Goal: Task Accomplishment & Management: Complete application form

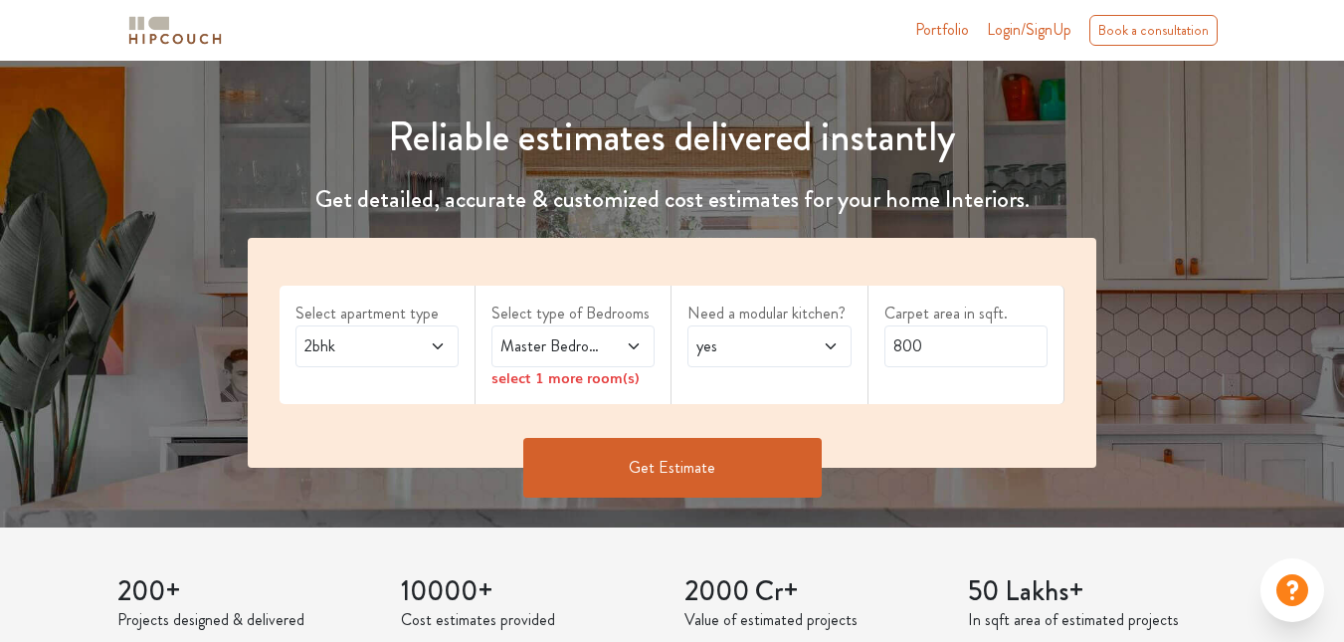
scroll to position [199, 0]
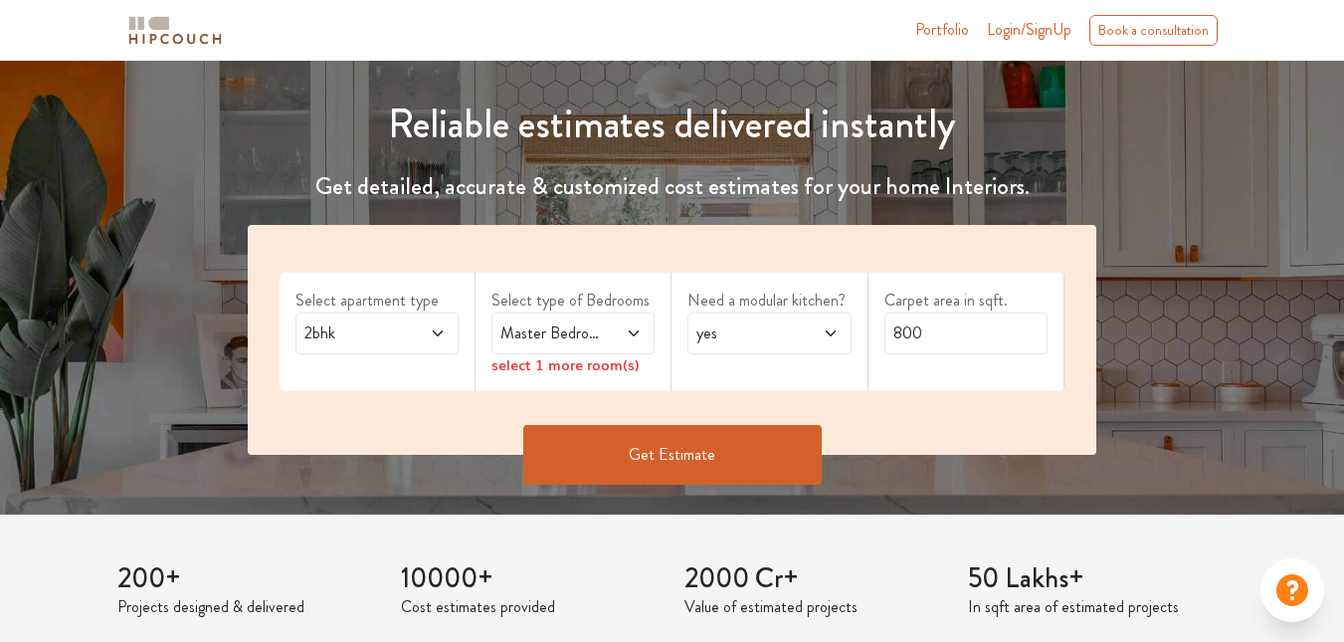
click at [419, 316] on div "2bhk" at bounding box center [376, 333] width 163 height 42
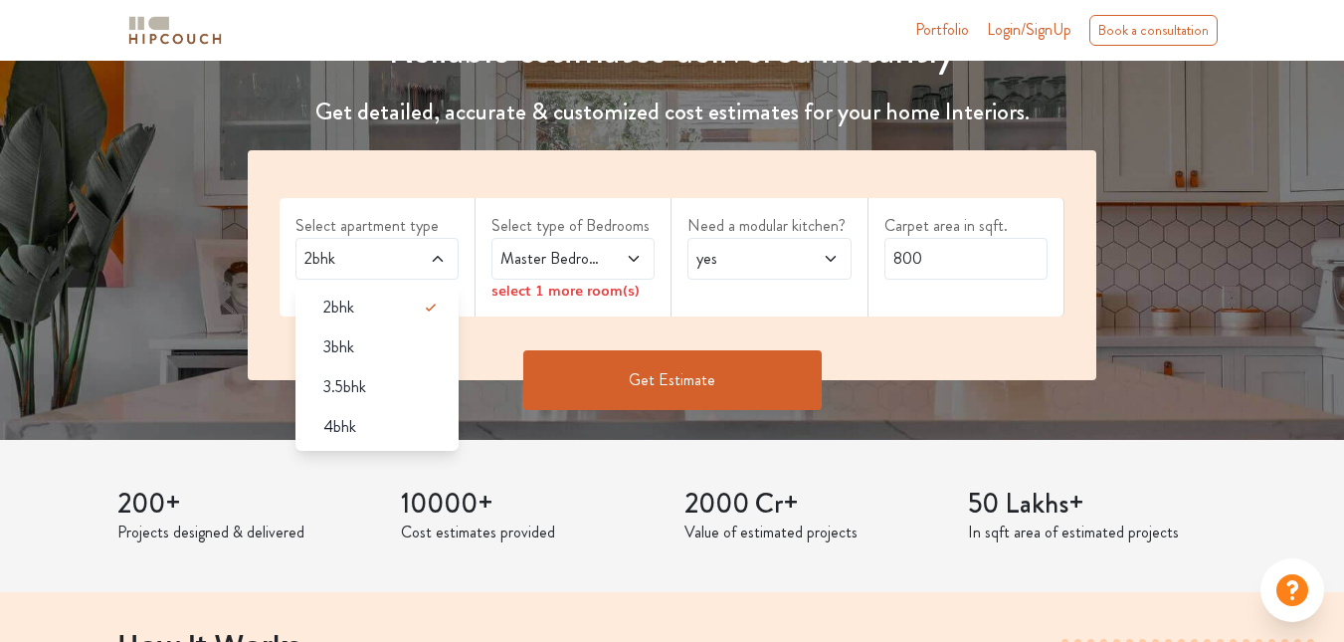
scroll to position [298, 0]
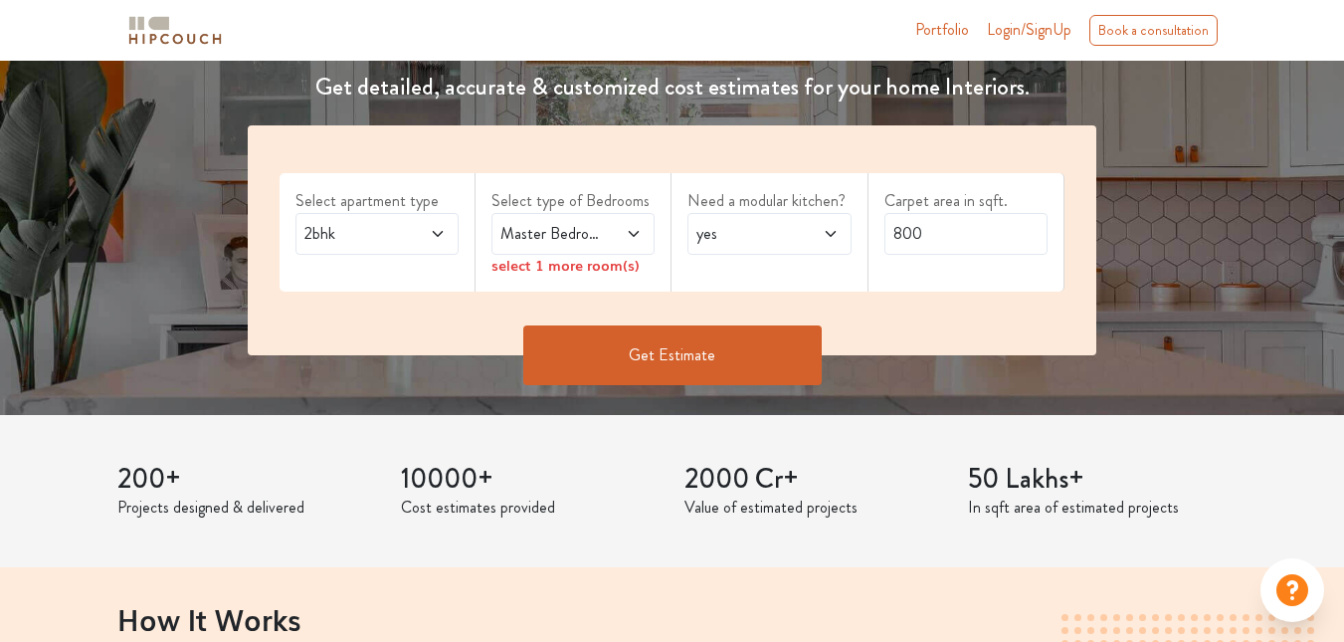
click at [184, 286] on div "Reliable estimates delivered instantly Get detailed, accurate & customized cost…" at bounding box center [672, 160] width 1344 height 509
click at [610, 232] on span at bounding box center [624, 234] width 36 height 24
click at [447, 329] on div "Get Estimate" at bounding box center [672, 355] width 872 height 60
click at [741, 232] on span "yes" at bounding box center [746, 234] width 109 height 24
click at [745, 244] on span "yes" at bounding box center [746, 234] width 109 height 24
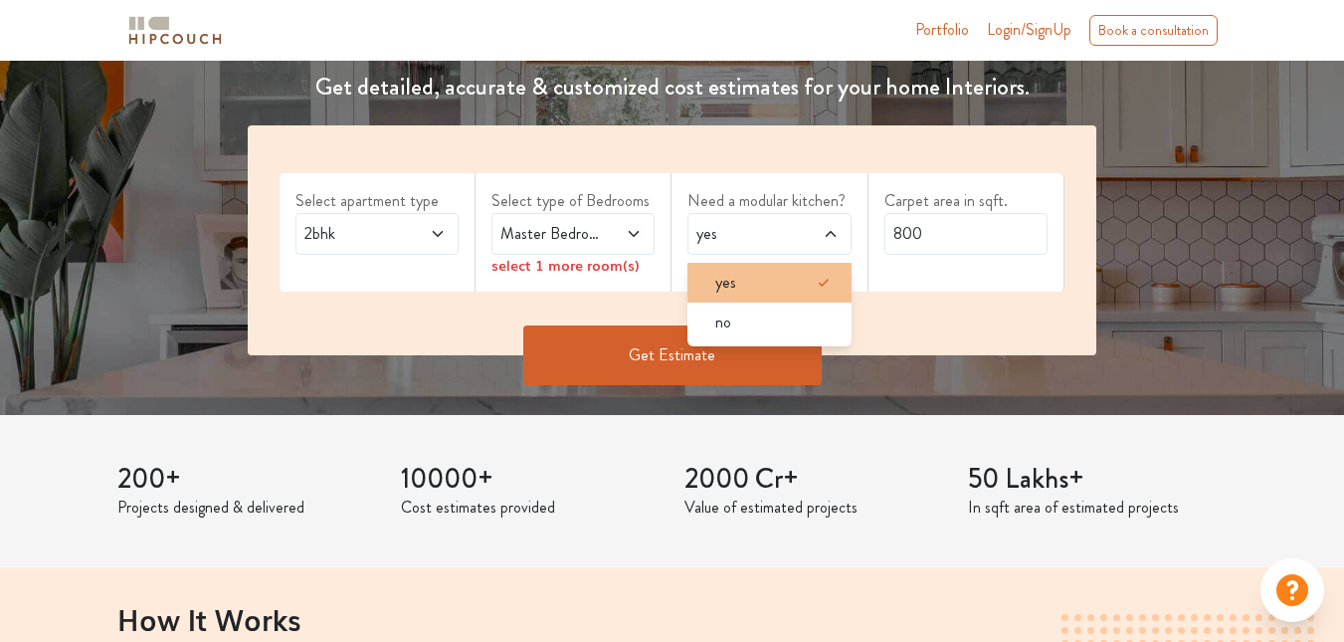
click at [785, 288] on div "yes" at bounding box center [774, 283] width 151 height 24
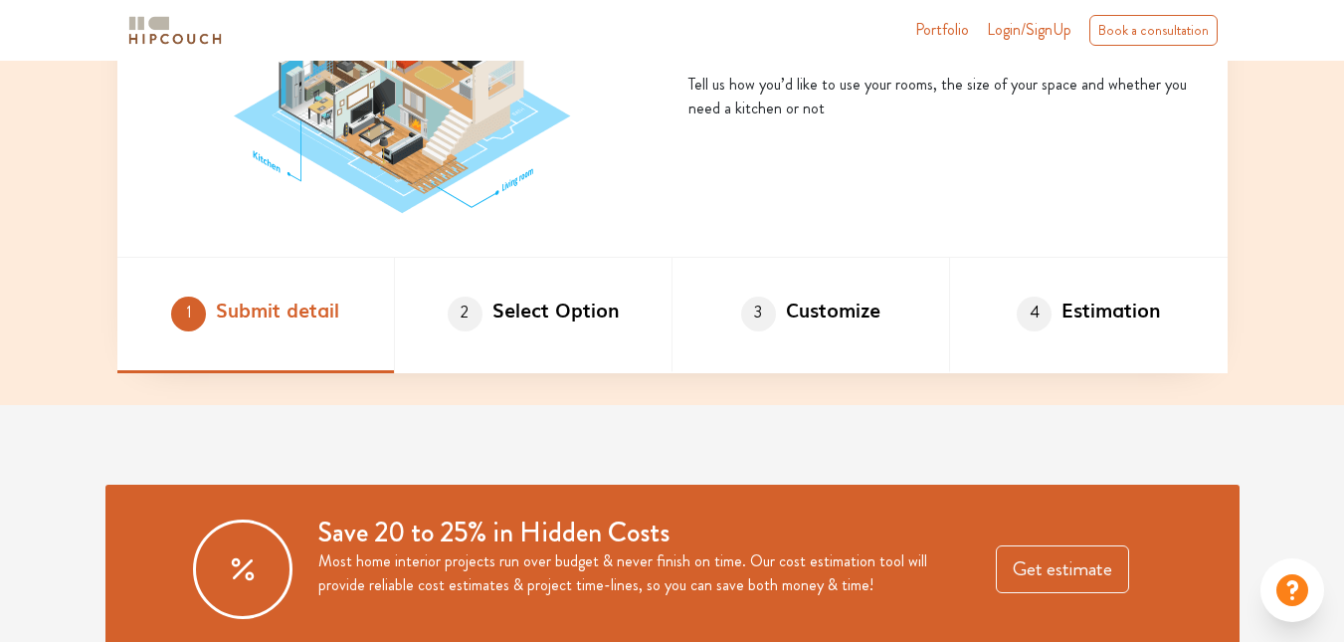
scroll to position [1194, 0]
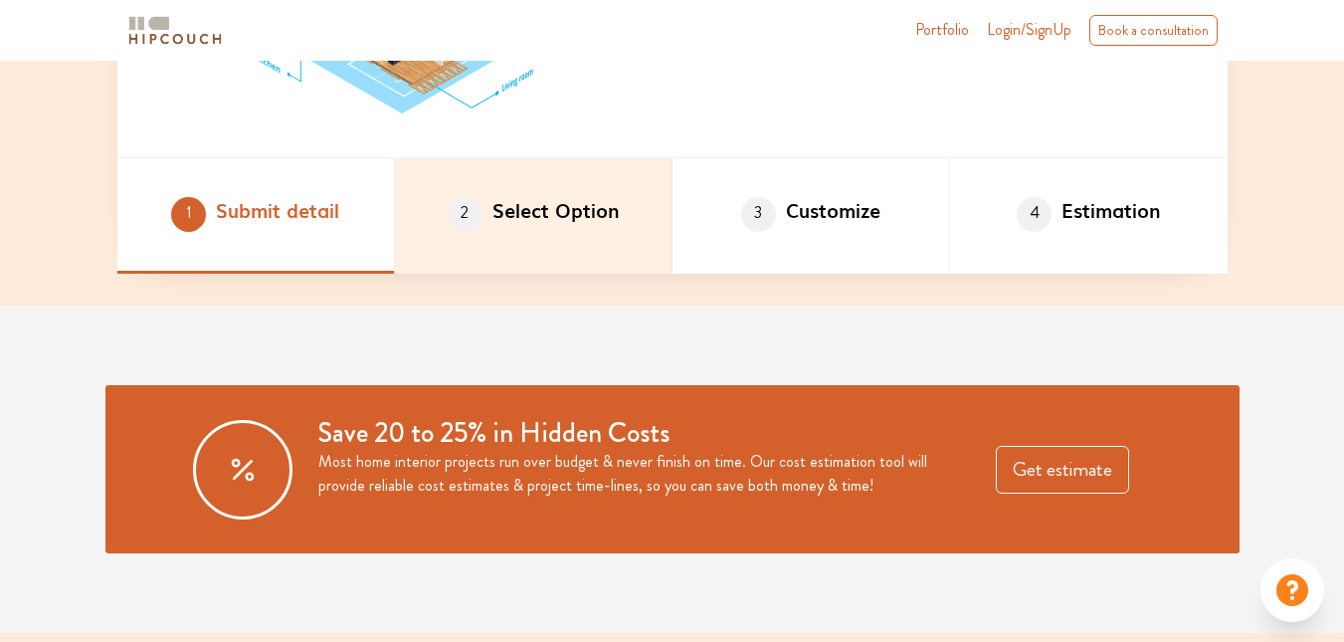
click at [557, 225] on li "2 Select Option" at bounding box center [534, 215] width 278 height 115
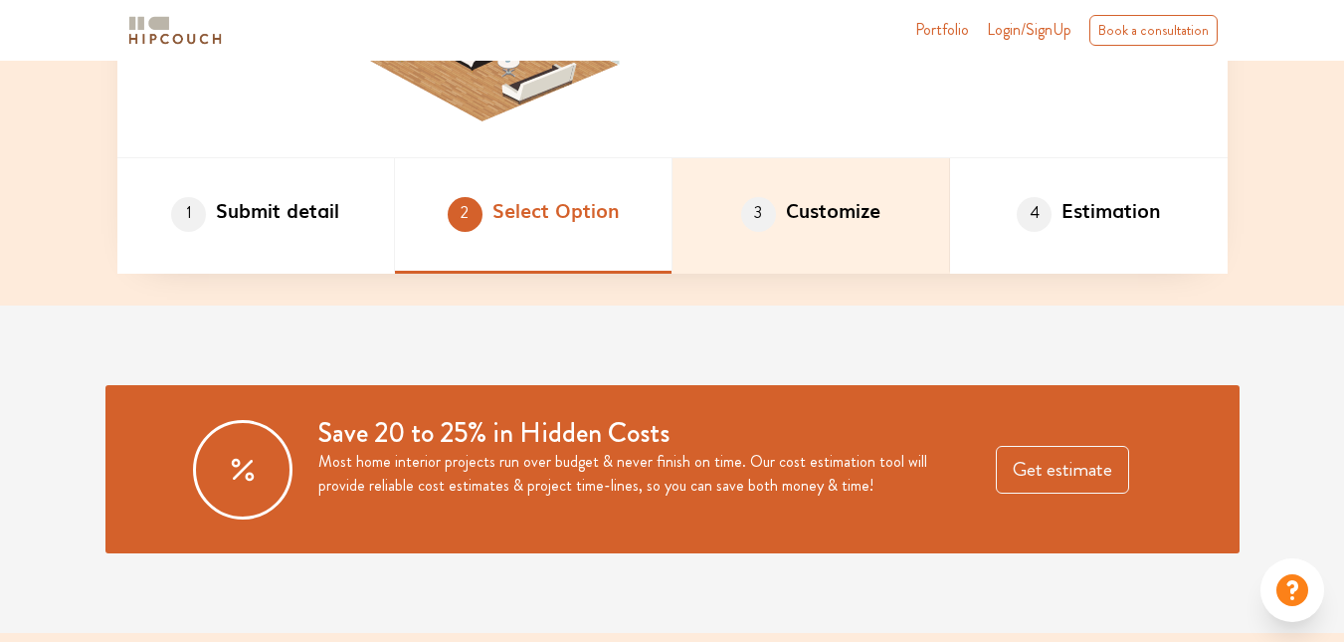
click at [816, 229] on li "3 Customize" at bounding box center [811, 215] width 278 height 115
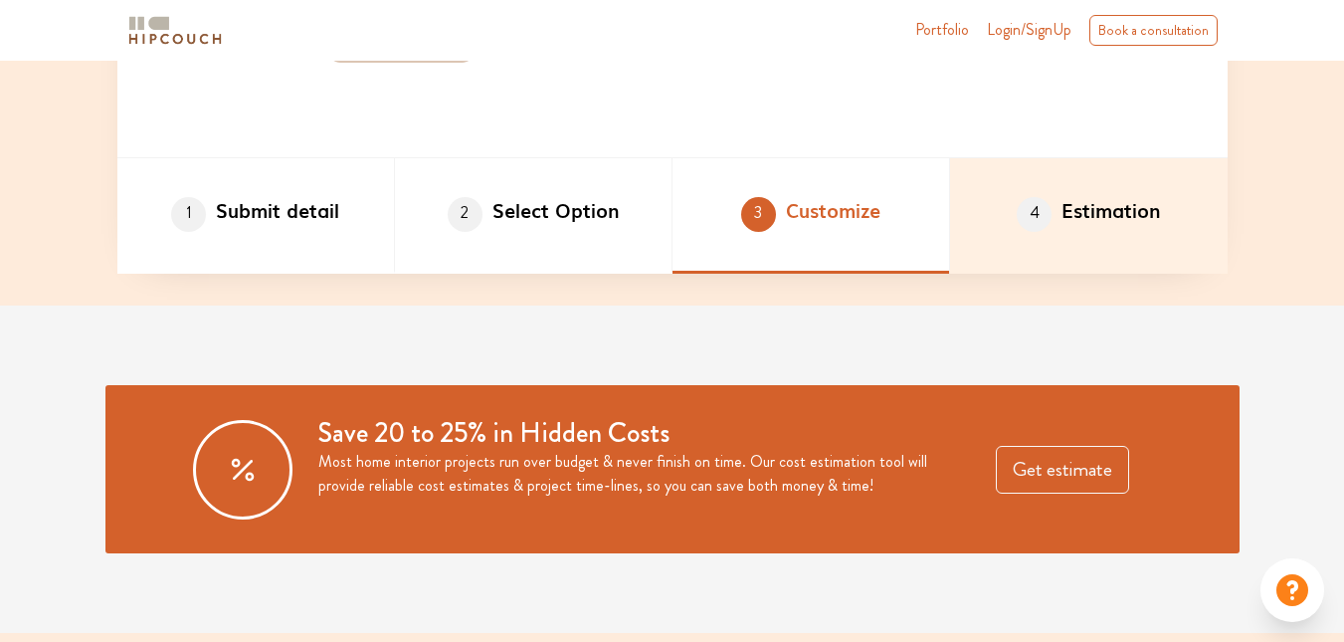
click at [1036, 232] on li "4 Estimation" at bounding box center [1089, 215] width 278 height 115
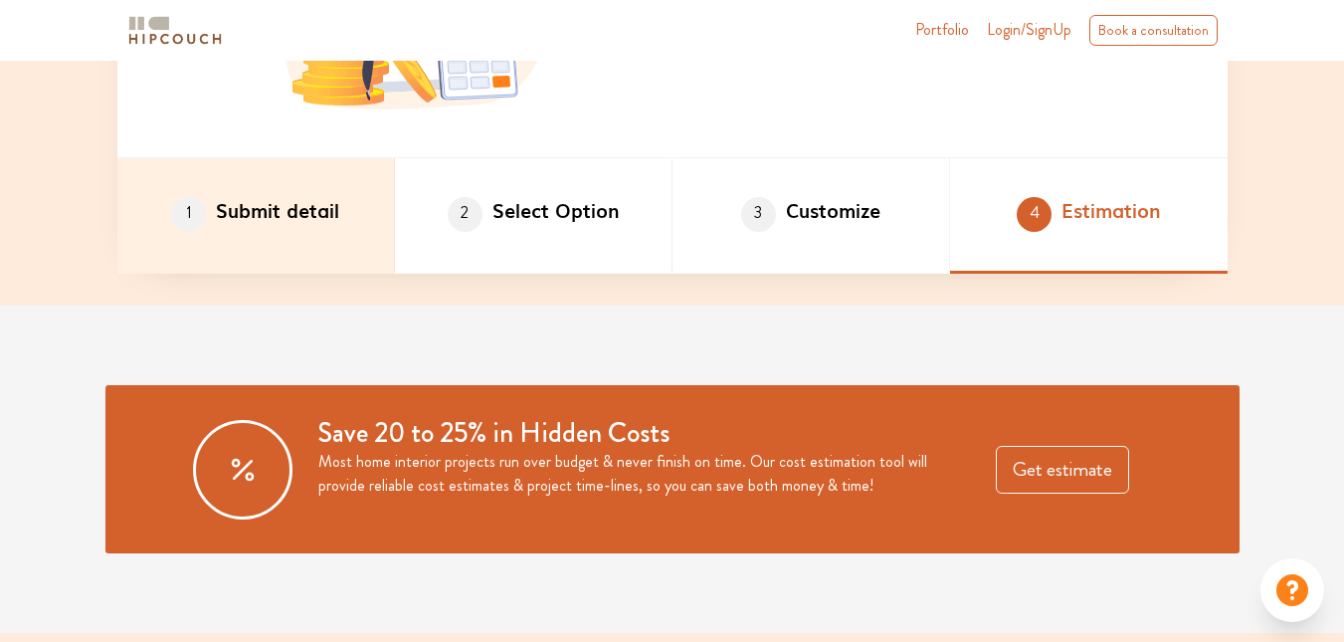
click at [301, 223] on li "1 Submit detail" at bounding box center [256, 215] width 278 height 115
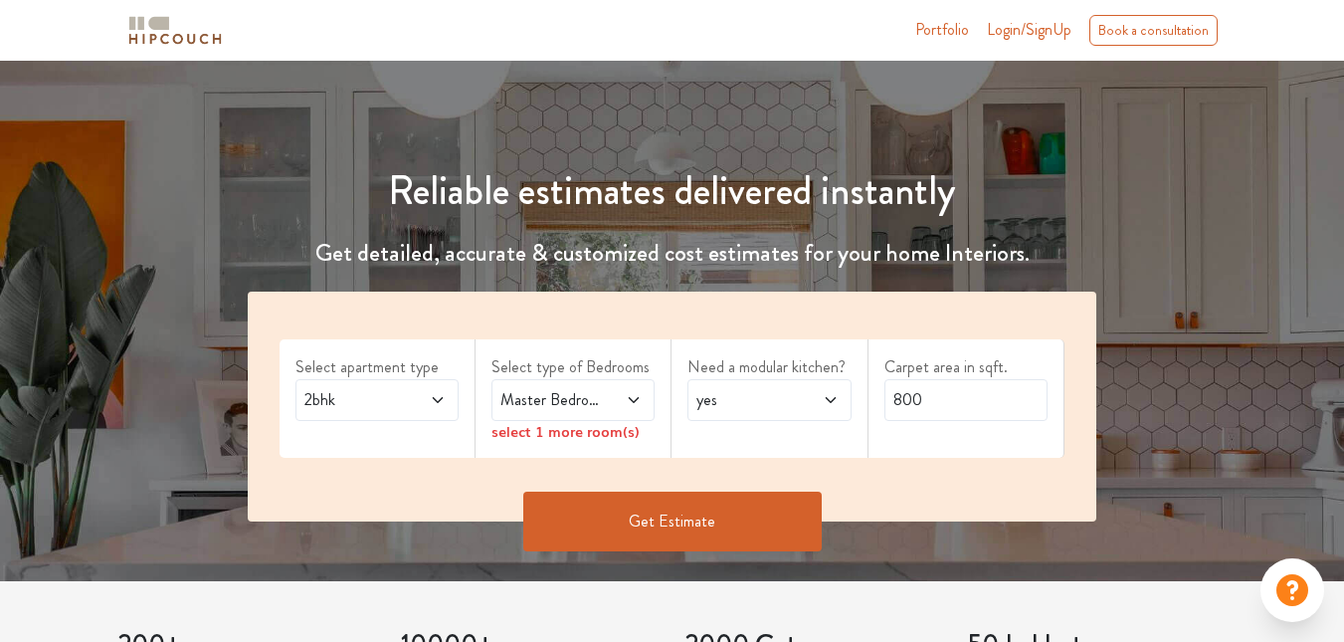
scroll to position [0, 0]
